Goal: Find specific page/section: Find specific page/section

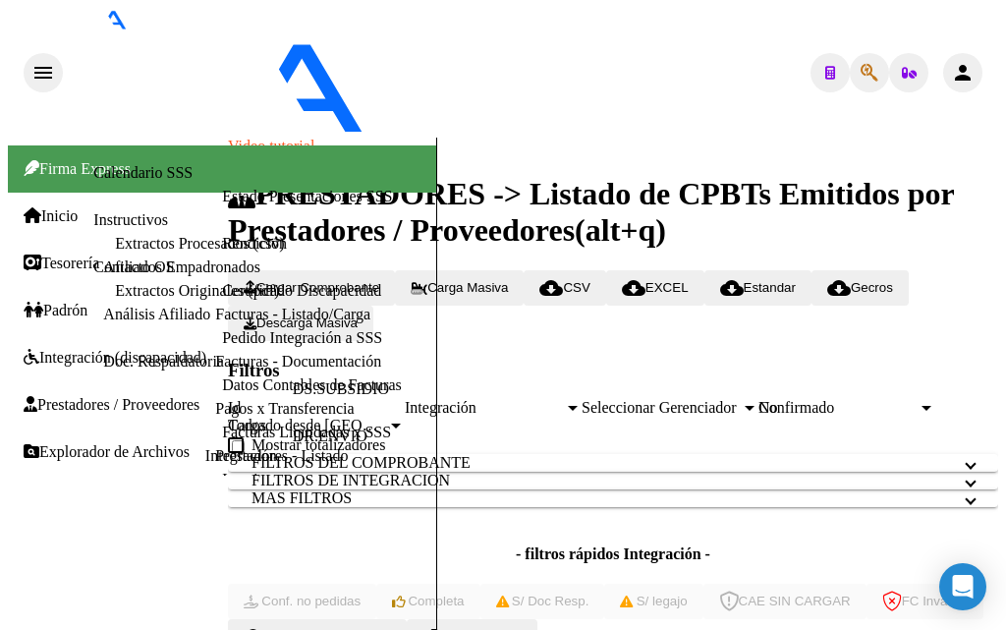
scroll to position [4, 0]
click at [215, 322] on link "Facturas - Listado/Carga" at bounding box center [292, 313] width 155 height 17
click at [826, 545] on div "- filtros rápidos Integración - Conf. no pedidas Completa S/ Doc Resp. S/ legaj…" at bounding box center [613, 582] width 770 height 74
click at [215, 322] on link "Facturas - Listado/Carga" at bounding box center [292, 313] width 155 height 17
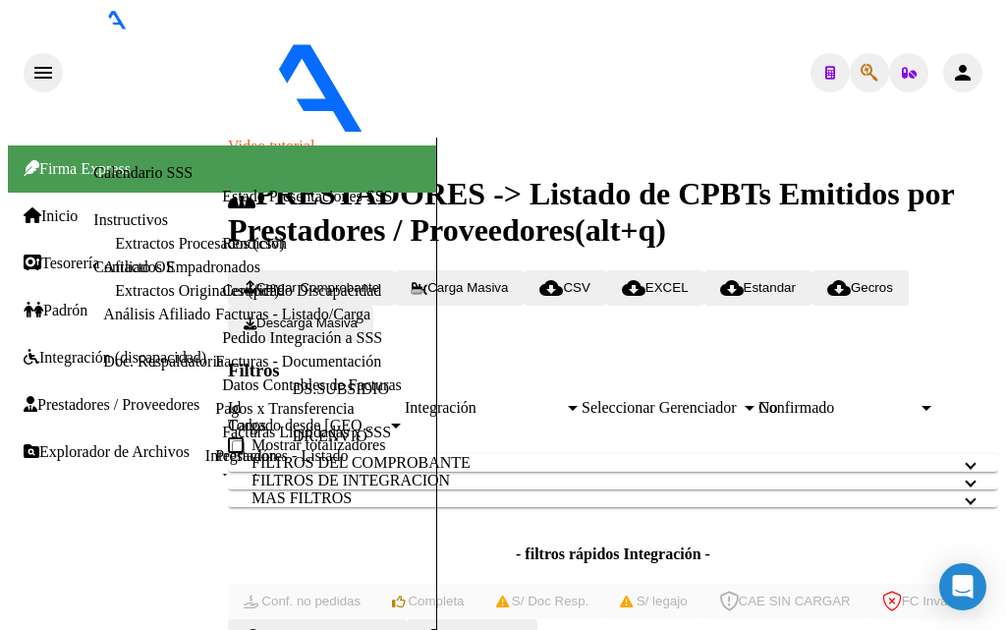
click at [215, 369] on link "Facturas - Documentación" at bounding box center [298, 361] width 166 height 17
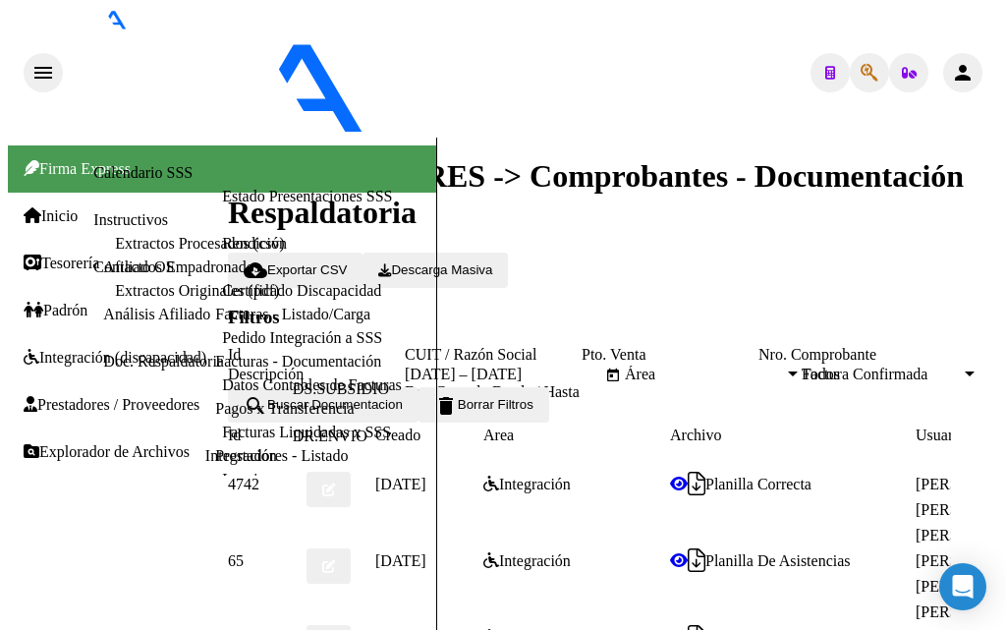
scroll to position [295, 0]
click at [124, 396] on span "Prestadores / Proveedores" at bounding box center [112, 405] width 176 height 18
click at [58, 396] on span "Prestadores / Proveedores" at bounding box center [112, 405] width 176 height 18
click at [215, 322] on link "Facturas - Listado/Carga" at bounding box center [292, 313] width 155 height 17
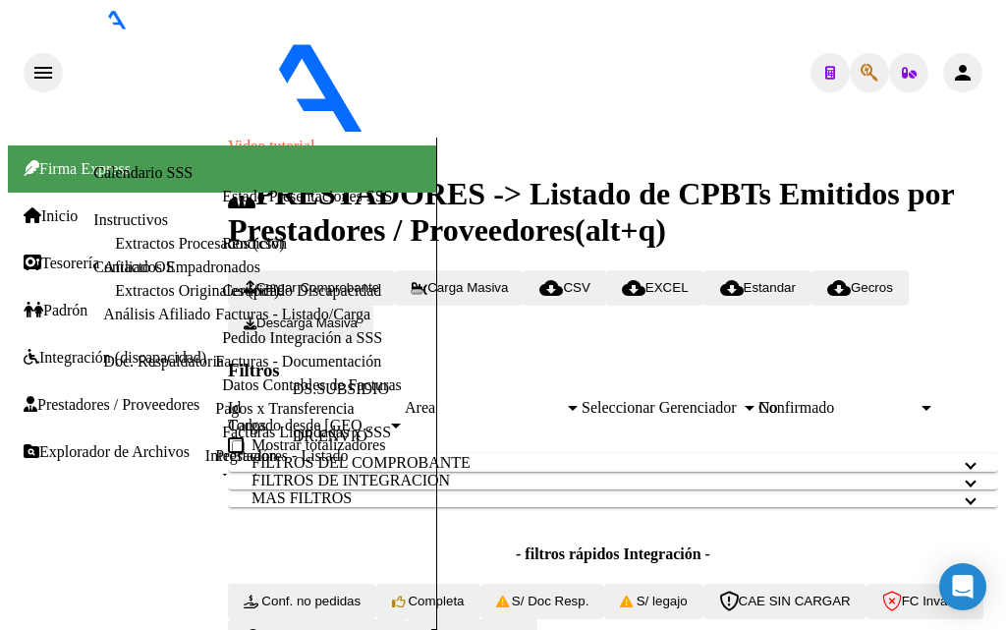
scroll to position [295, 0]
click at [687, 593] on span "S/ legajo" at bounding box center [653, 600] width 67 height 15
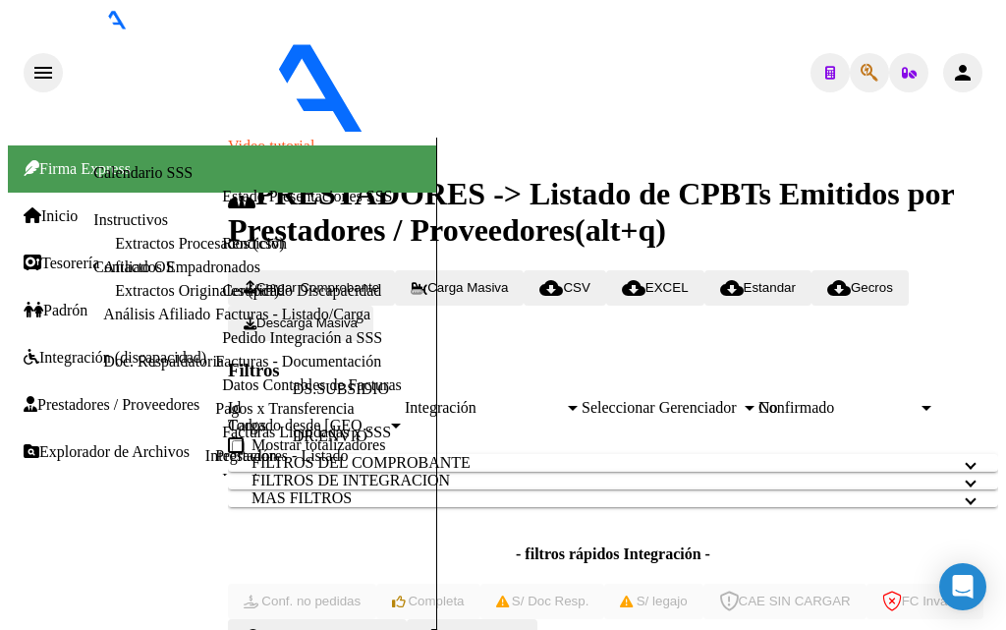
scroll to position [0, 0]
